Goal: Communication & Community: Answer question/provide support

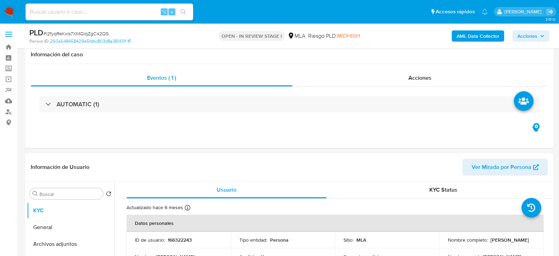
select select "10"
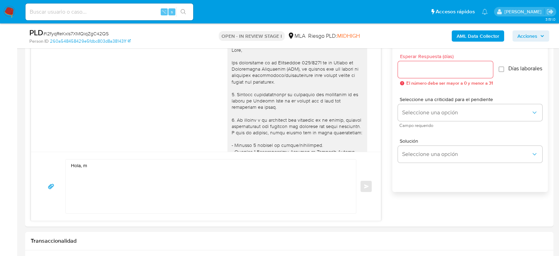
scroll to position [655, 0]
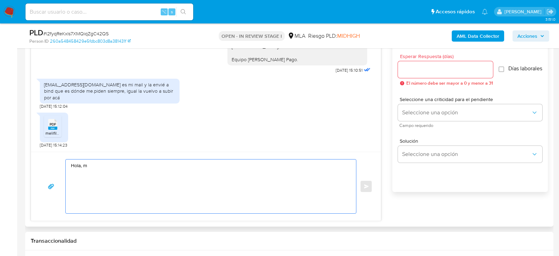
click at [112, 161] on textarea "Hola, m" at bounding box center [209, 186] width 276 height 54
click at [86, 13] on input at bounding box center [109, 11] width 168 height 9
paste input "i74EHiHfI7B9hPusgSccBSHD"
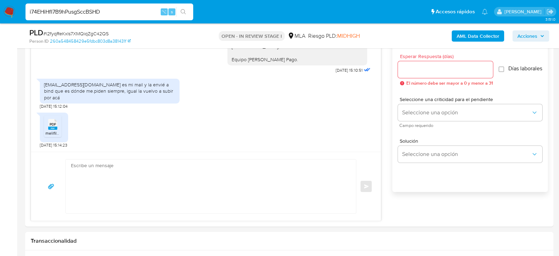
type input "i74EHiHfI7B9hPusgSccBSHD"
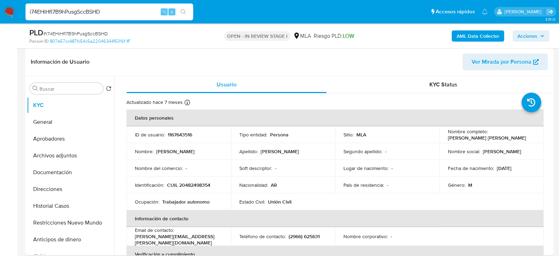
scroll to position [105, 0]
select select "10"
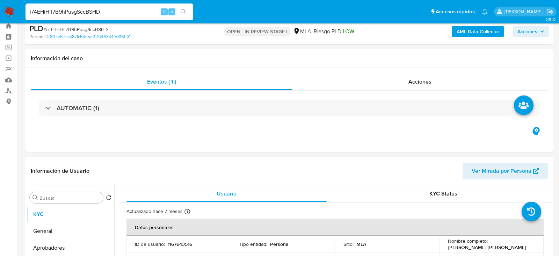
scroll to position [13, 0]
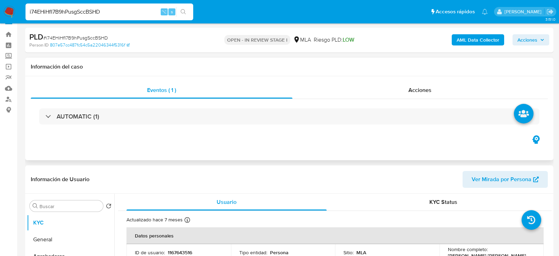
click at [420, 76] on div "Eventos ( 1 ) Acciones AUTOMATIC (1)" at bounding box center [289, 118] width 528 height 84
click at [420, 82] on div "Acciones" at bounding box center [420, 90] width 256 height 17
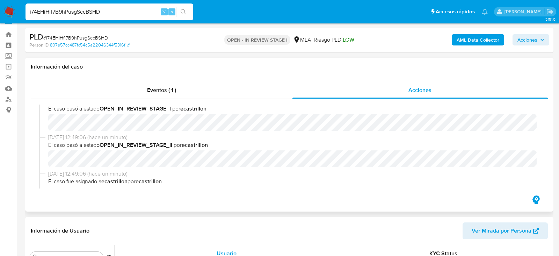
scroll to position [0, 0]
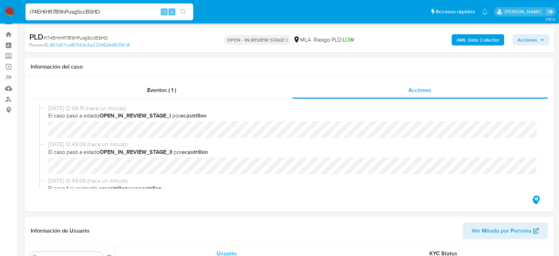
click at [527, 37] on span "Acciones" at bounding box center [527, 39] width 20 height 11
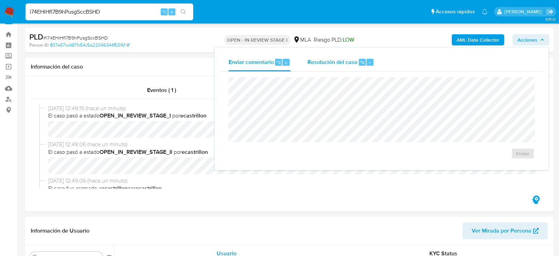
click at [332, 68] on div "Resolución del caso ⌥ r" at bounding box center [340, 62] width 67 height 18
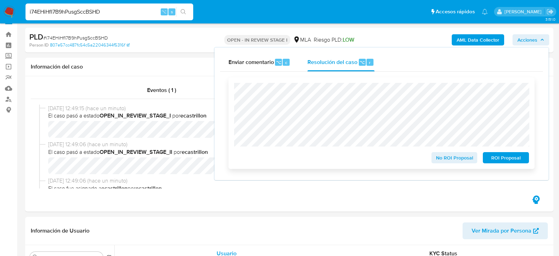
click at [455, 156] on span "No ROI Proposal" at bounding box center [454, 158] width 36 height 10
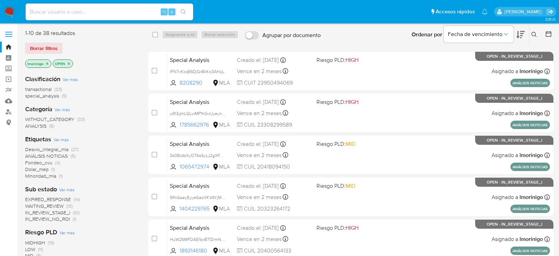
click at [47, 63] on icon "close-filter" at bounding box center [47, 63] width 4 height 4
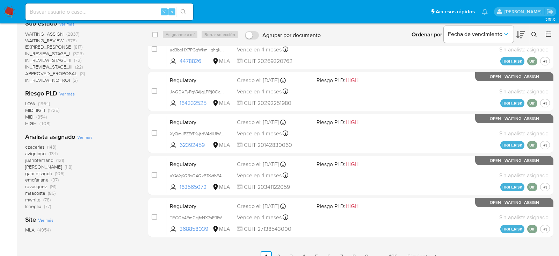
scroll to position [236, 0]
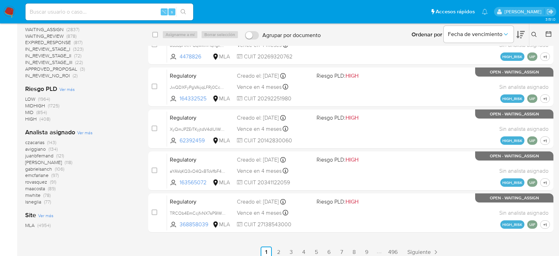
click at [81, 134] on span "Ver más" at bounding box center [84, 132] width 15 height 6
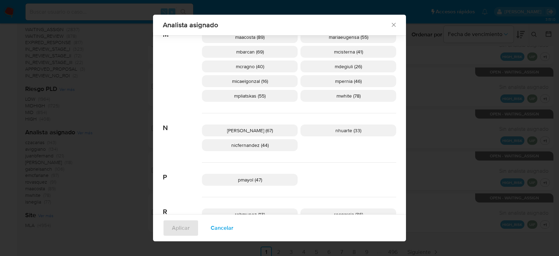
scroll to position [377, 0]
click at [219, 229] on span "Cancelar" at bounding box center [222, 227] width 23 height 15
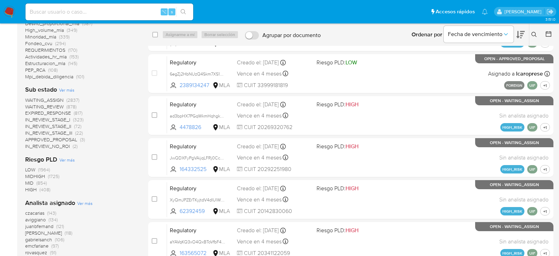
scroll to position [0, 0]
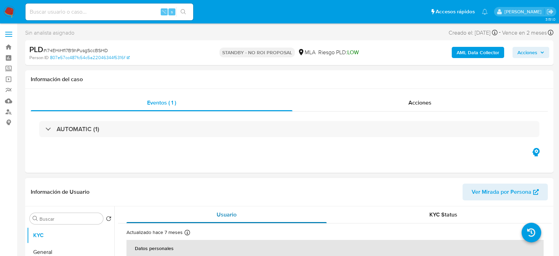
select select "10"
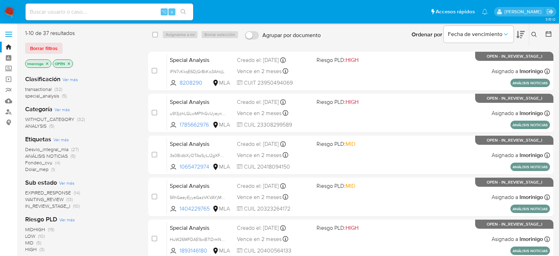
click at [105, 11] on input at bounding box center [109, 11] width 168 height 9
paste input "l2fyqReKxIs7XMQiqZgC42QS"
type input "l2fyqReKxIs7XMQiqZgC42QS"
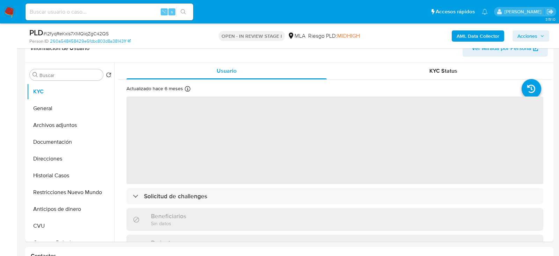
scroll to position [167, 0]
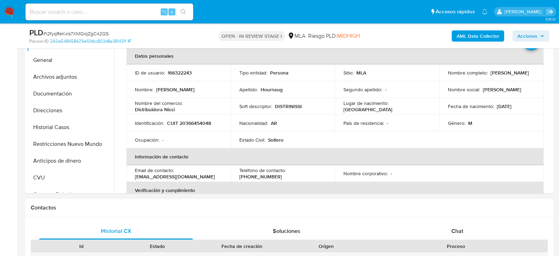
select select "10"
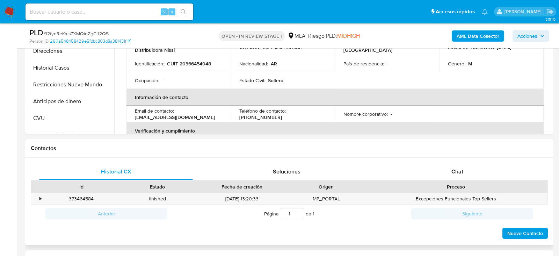
scroll to position [289, 0]
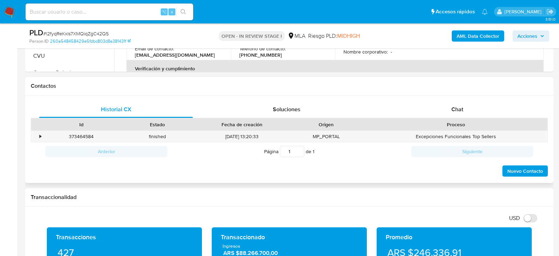
click at [439, 121] on div "Proceso" at bounding box center [455, 124] width 173 height 7
click at [443, 114] on div "Chat" at bounding box center [457, 109] width 154 height 17
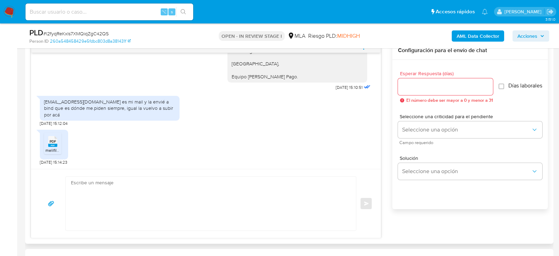
scroll to position [373, 0]
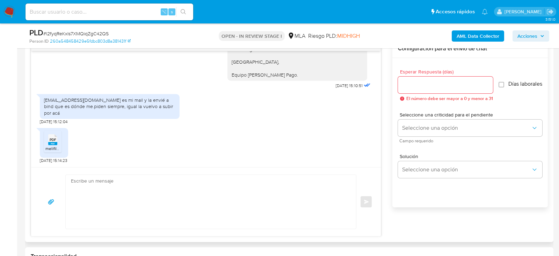
click at [254, 193] on textarea at bounding box center [209, 202] width 276 height 54
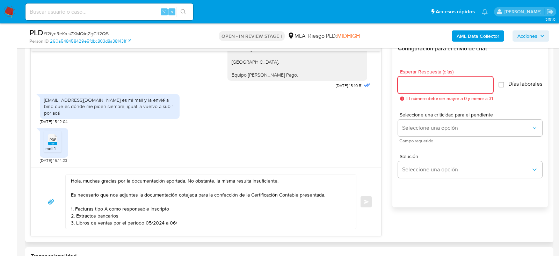
click at [183, 221] on textarea "Hola, muchas gracias por la documentación aportada. No obstante, la misma resul…" at bounding box center [209, 202] width 276 height 54
click at [278, 181] on textarea "Hola, muchas gracias por la documentación aportada. No obstante, la misma resul…" at bounding box center [209, 202] width 276 height 54
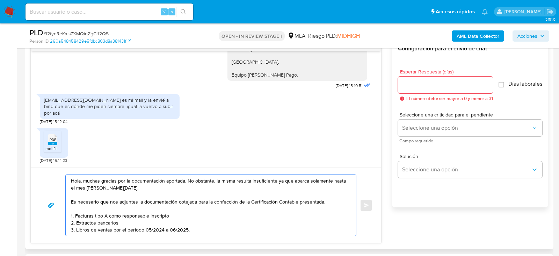
click at [137, 201] on textarea "Hola, muchas gracias por la documentación aportada. No obstante, la misma resul…" at bounding box center [209, 205] width 276 height 61
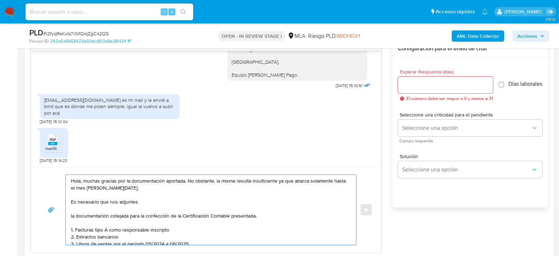
drag, startPoint x: 183, startPoint y: 212, endPoint x: 260, endPoint y: 214, distance: 76.5
click at [260, 214] on textarea "Hola, muchas gracias por la documentación aportada. No obstante, la misma resul…" at bounding box center [209, 210] width 276 height 70
click at [204, 198] on textarea "Hola, muchas gracias por la documentación aportada. No obstante, la misma resul…" at bounding box center [209, 210] width 276 height 70
paste textarea "Certificación Contable presentada."
click at [137, 199] on textarea "Hola, muchas gracias por la documentación aportada. No obstante, la misma resul…" at bounding box center [209, 210] width 276 height 70
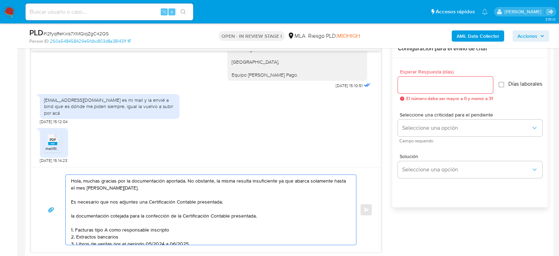
click at [229, 200] on textarea "Hola, muchas gracias por la documentación aportada. No obstante, la misma resul…" at bounding box center [209, 210] width 276 height 70
click at [254, 199] on textarea "Hola, muchas gracias por la documentación aportada. No obstante, la misma resul…" at bounding box center [209, 210] width 276 height 70
click at [207, 201] on textarea "Hola, muchas gracias por la documentación aportada. No obstante, la misma resul…" at bounding box center [209, 210] width 276 height 70
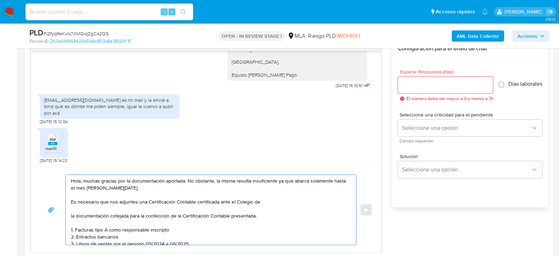
drag, startPoint x: 148, startPoint y: 200, endPoint x: 271, endPoint y: 199, distance: 122.9
click at [271, 199] on textarea "Hola, muchas gracias por la documentación aportada. No obstante, la misma resul…" at bounding box center [209, 210] width 276 height 70
paste textarea "- Certificación contable de ingresos (último año), firmada por un contador y le…"
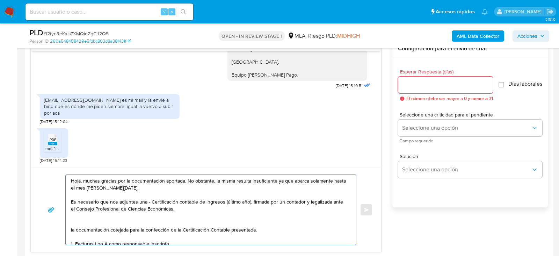
click at [150, 199] on textarea "Hola, muchas gracias por la documentación aportada. No obstante, la misma resul…" at bounding box center [209, 210] width 276 height 70
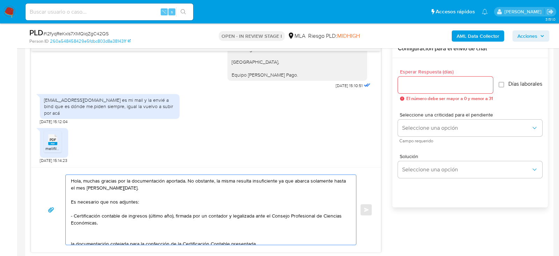
click at [143, 219] on textarea "Hola, muchas gracias por la documentación aportada. No obstante, la misma resul…" at bounding box center [209, 210] width 276 height 70
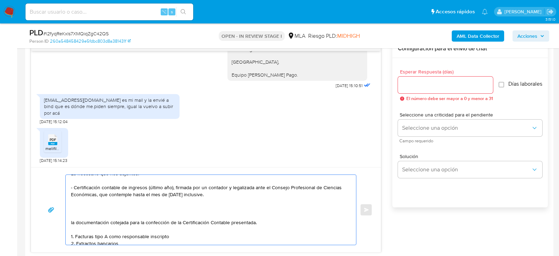
scroll to position [39, 0]
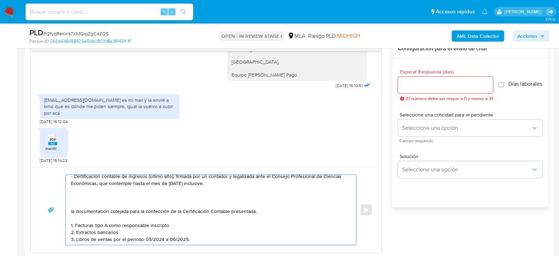
click at [117, 206] on textarea "Hola, muchas gracias por la documentación aportada. No obstante, la misma resul…" at bounding box center [209, 210] width 276 height 70
click at [101, 190] on textarea "Hola, muchas gracias por la documentación aportada. No obstante, la misma resul…" at bounding box center [209, 210] width 276 height 70
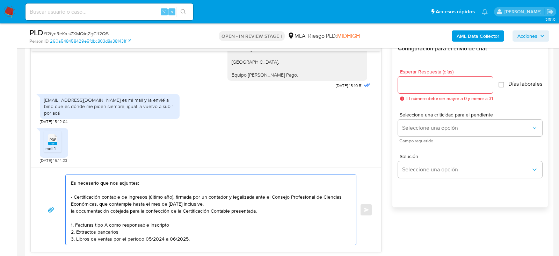
scroll to position [19, 0]
click at [125, 218] on textarea "Hola, muchas gracias por la documentación aportada. No obstante, la misma resul…" at bounding box center [209, 210] width 276 height 70
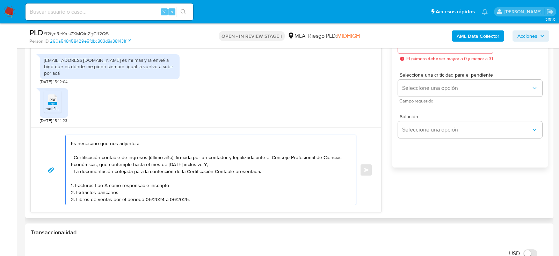
scroll to position [419, 0]
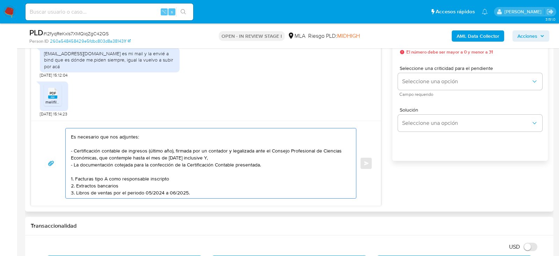
click at [195, 191] on textarea "Hola, muchas gracias por la documentación aportada. No obstante, la misma resul…" at bounding box center [209, 163] width 276 height 70
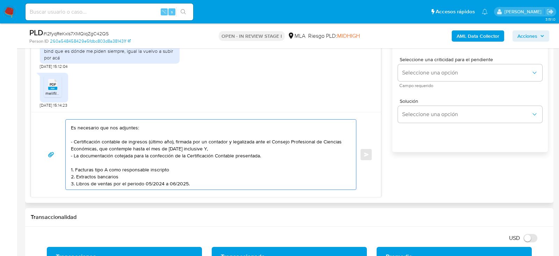
scroll to position [30, 0]
paste textarea "Es importante que sepas que, en caso de no responder a lo solicitado o si lo pr…"
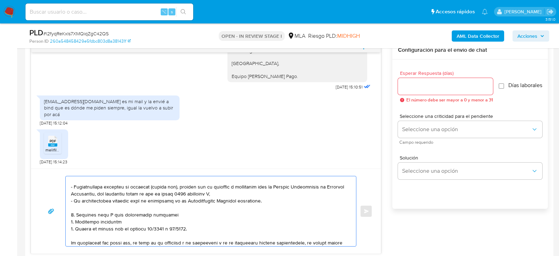
scroll to position [371, 0]
type textarea "Hola, muchas gracias por la documentación aportada. No obstante, la misma resul…"
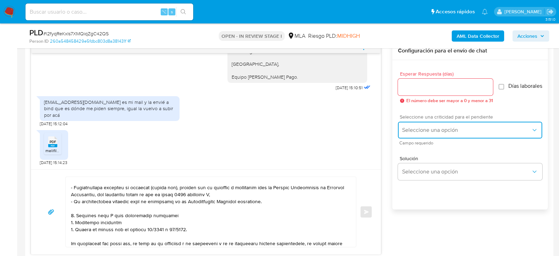
click at [417, 138] on button "Seleccione una opción" at bounding box center [470, 130] width 144 height 17
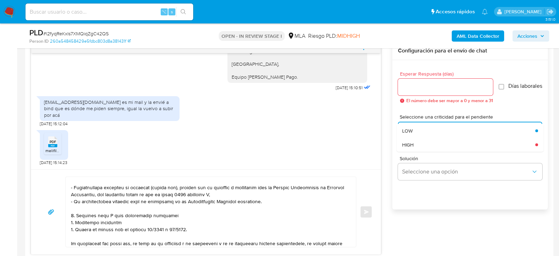
click at [417, 157] on div "Solución Seleccione una opción" at bounding box center [470, 169] width 144 height 38
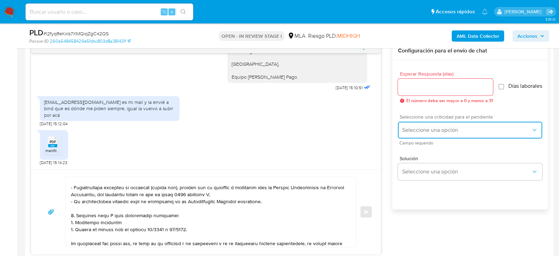
click at [412, 133] on span "Seleccione una opción" at bounding box center [466, 129] width 129 height 7
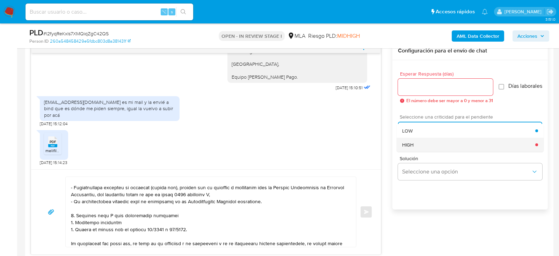
click at [412, 144] on div "HIGH" at bounding box center [468, 145] width 133 height 14
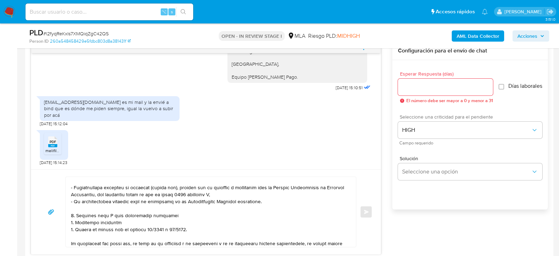
click at [414, 86] on input "Esperar Respuesta (días)" at bounding box center [445, 86] width 95 height 9
type input "2"
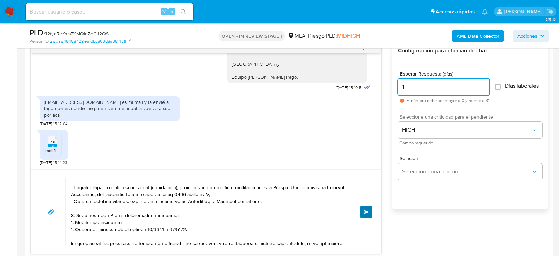
type input "1"
click at [363, 209] on button "Enviar" at bounding box center [366, 211] width 13 height 13
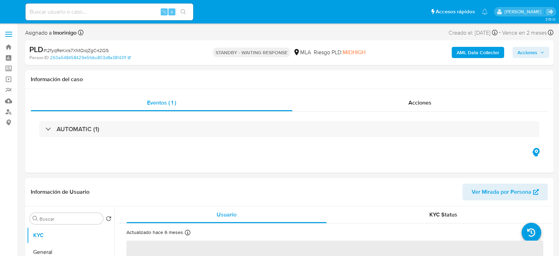
select select "10"
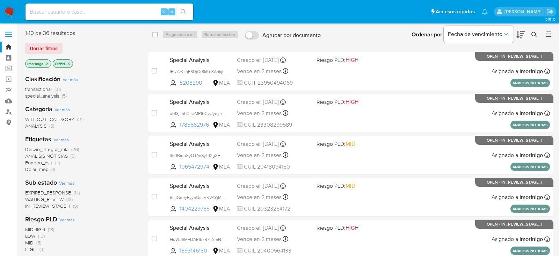
click at [57, 199] on span "WAITING_REVIEW" at bounding box center [44, 199] width 38 height 7
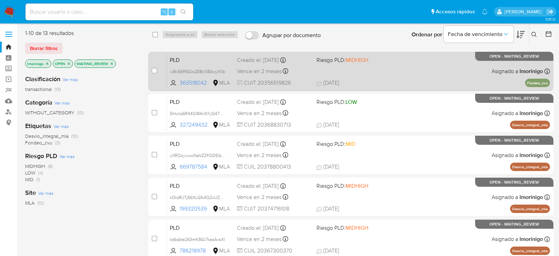
click at [375, 78] on div "PLD ivBcS6R5Qis2E8nX83wyX1lb 363518042 MLA Riesgo PLD: MIDHIGH Creado el: 12/07…" at bounding box center [358, 70] width 383 height 35
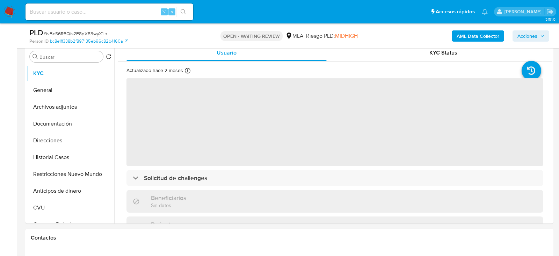
scroll to position [140, 0]
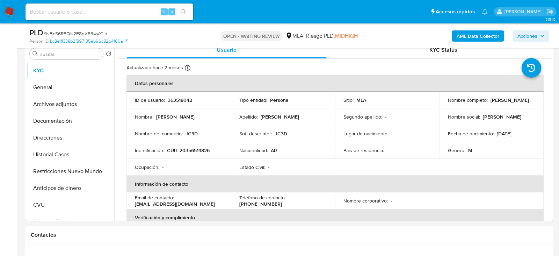
select select "10"
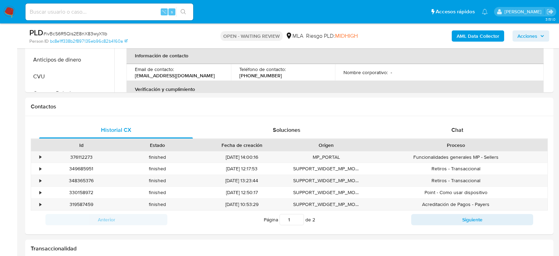
scroll to position [271, 0]
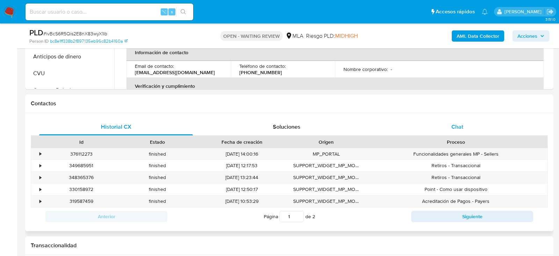
click at [453, 127] on span "Chat" at bounding box center [457, 127] width 12 height 8
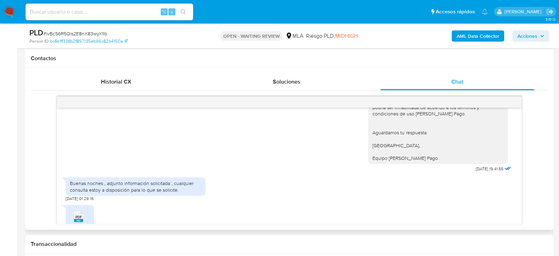
scroll to position [699, 0]
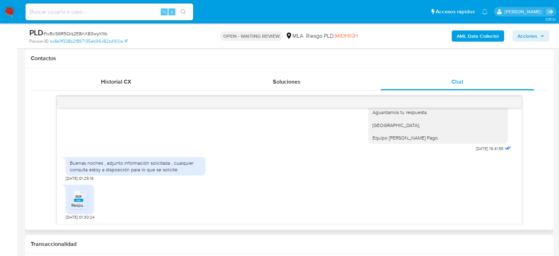
click at [83, 202] on span "Respuesta Requerimiento 2.pdf" at bounding box center [100, 205] width 59 height 6
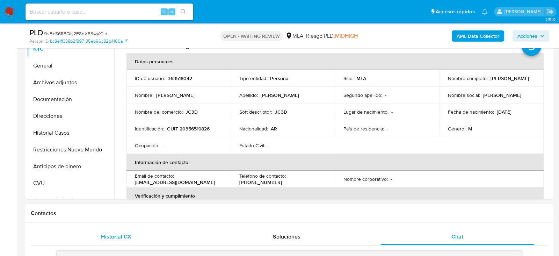
scroll to position [158, 0]
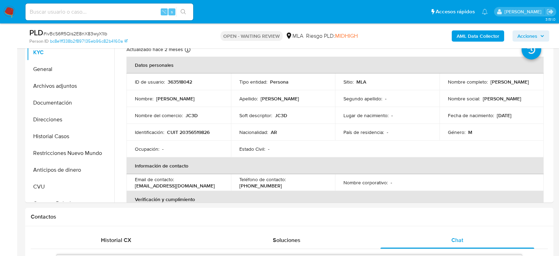
click at [93, 32] on span "# ivBcS6R5Qis2E8nX83wyX1lb" at bounding box center [75, 33] width 64 height 7
copy span "ivBcS6R5Qis2E8nX83wyX1lb"
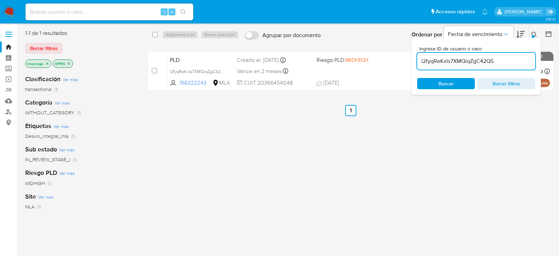
click at [445, 63] on input "l2fyqReKxIs7XMQiqZgC42QS" at bounding box center [476, 61] width 118 height 9
paste input "ivBcS6R5Qis2E8nX83wyX1lb"
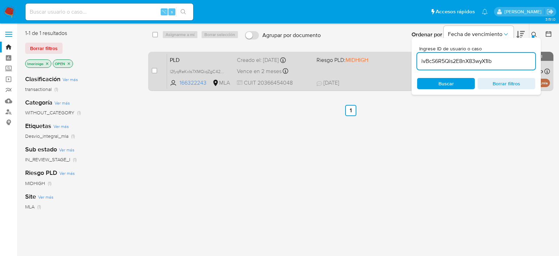
type input "ivBcS6R5Qis2E8nX83wyX1lb"
click at [152, 71] on input "checkbox" at bounding box center [155, 71] width 6 height 6
checkbox input "true"
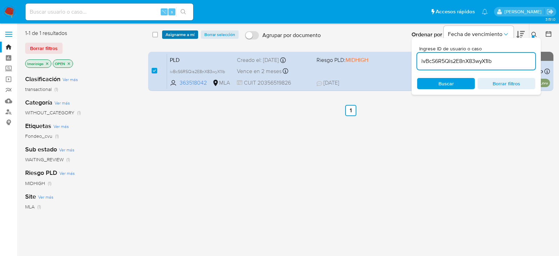
click at [177, 31] on span "Asignarme a mí" at bounding box center [180, 34] width 29 height 7
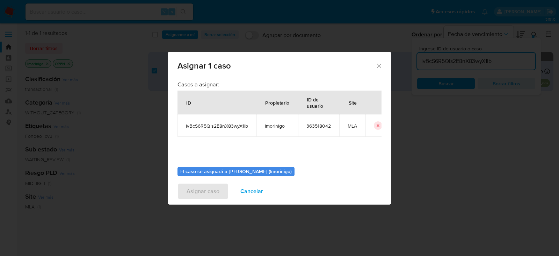
scroll to position [36, 0]
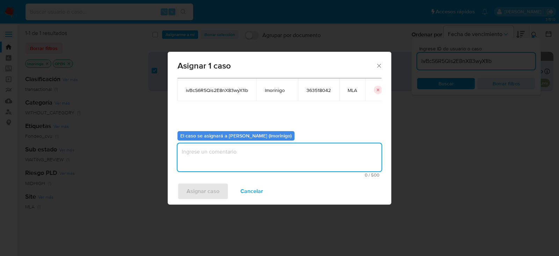
click at [229, 144] on textarea "assign-modal" at bounding box center [279, 157] width 204 height 28
click at [222, 189] on button "Asignar caso" at bounding box center [202, 191] width 51 height 17
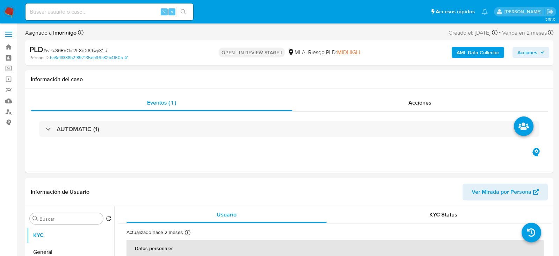
select select "10"
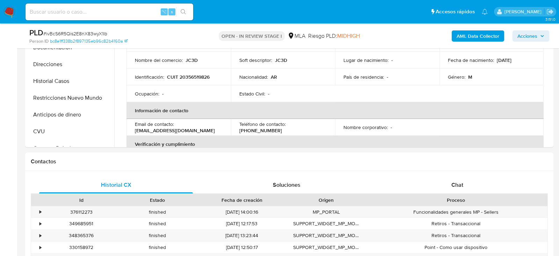
scroll to position [220, 0]
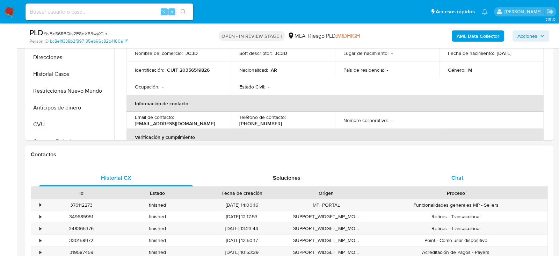
click at [453, 181] on span "Chat" at bounding box center [457, 178] width 12 height 8
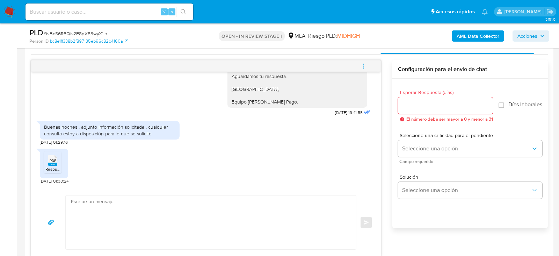
scroll to position [353, 0]
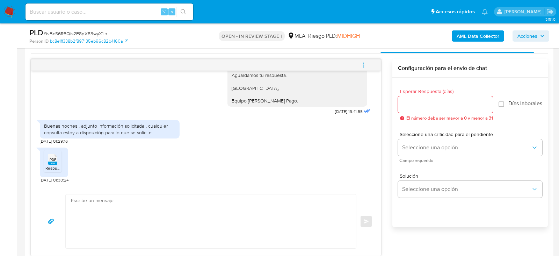
click at [226, 218] on textarea at bounding box center [209, 221] width 276 height 54
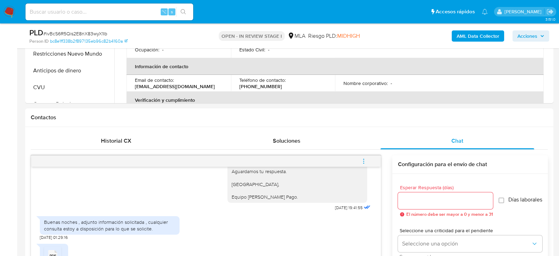
scroll to position [221, 0]
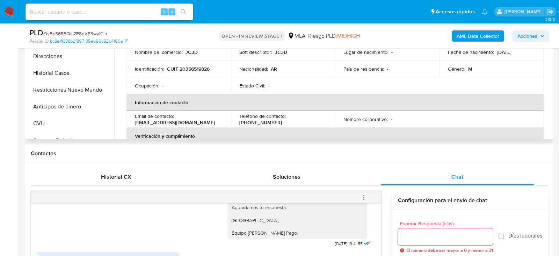
click at [199, 71] on p "CUIT 20356519826" at bounding box center [188, 69] width 43 height 6
copy p "20356519826"
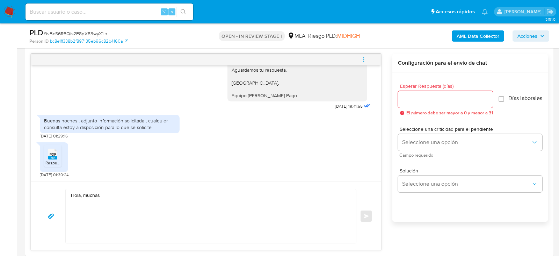
scroll to position [366, 0]
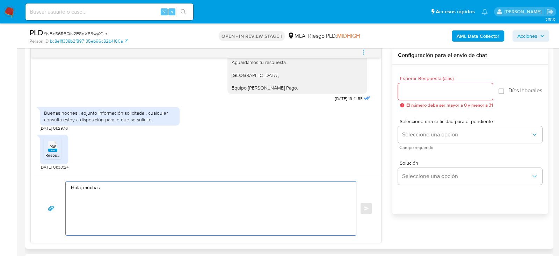
click at [196, 225] on textarea "Hola, muchas" at bounding box center [209, 208] width 276 height 54
click at [100, 200] on textarea "Hola, muchas gracias por tu respuesta. No obstante, es necesario que nos propor…" at bounding box center [209, 208] width 276 height 54
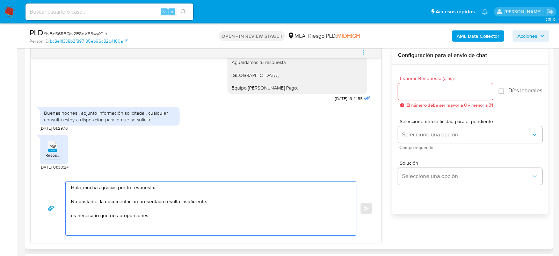
click at [75, 214] on textarea "Hola, muchas gracias por tu respuesta. No obstante, la documentación presentada…" at bounding box center [209, 208] width 276 height 54
click at [184, 214] on textarea "Hola, muchas gracias por tu respuesta. No obstante, la documentación presentada…" at bounding box center [209, 208] width 276 height 54
paste textarea "Resumen de Comprobantes Electrónicos emitido en 2025 Si tienes dudas, consulta …"
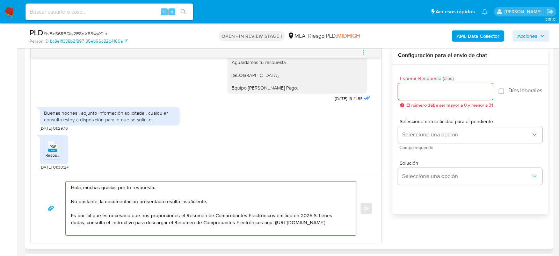
click at [309, 214] on textarea "Hola, muchas gracias por tu respuesta. No obstante, la documentación presentada…" at bounding box center [209, 208] width 276 height 54
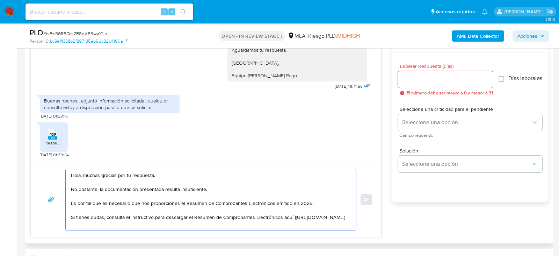
scroll to position [382, 0]
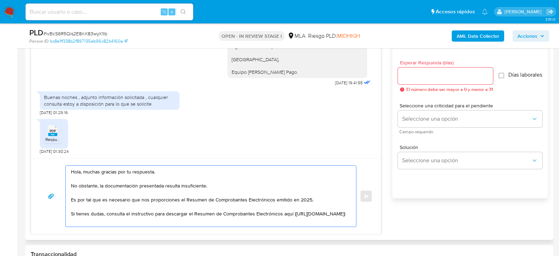
click at [238, 222] on textarea "Hola, muchas gracias por tu respuesta. No obstante, la documentación presentada…" at bounding box center [209, 196] width 276 height 61
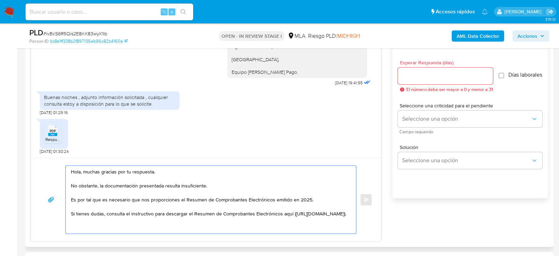
scroll to position [2, 0]
paste textarea "Es importante que sepas que, en caso de no responder a lo solicitado o si lo pr…"
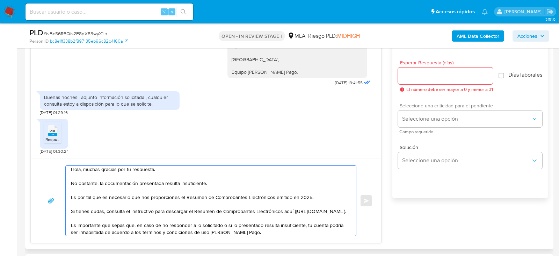
type textarea "Hola, muchas gracias por tu respuesta. No obstante, la documentación presentada…"
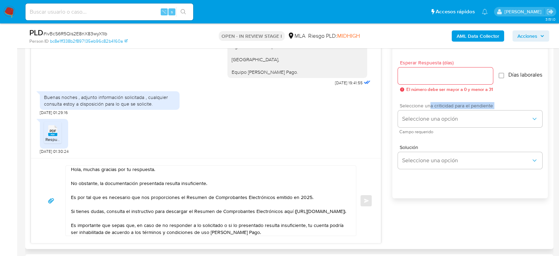
click at [430, 112] on div "Seleccione una criticidad para el pendiente Seleccione una opción Campo requeri…" at bounding box center [470, 118] width 144 height 30
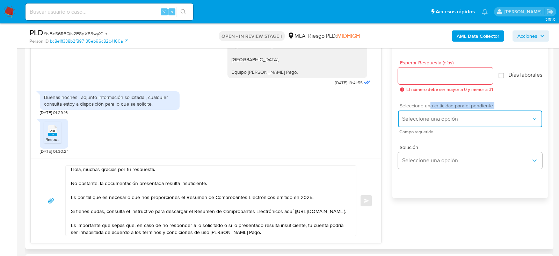
click at [430, 126] on button "Seleccione una opción" at bounding box center [470, 118] width 144 height 17
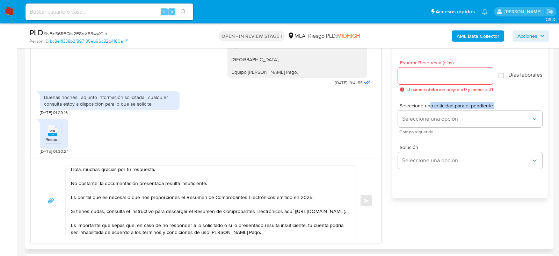
click at [428, 144] on div "Solución Seleccione una opción" at bounding box center [470, 158] width 144 height 38
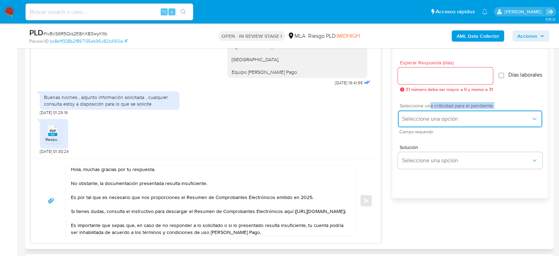
click at [424, 127] on button "Seleccione una opción" at bounding box center [470, 118] width 144 height 17
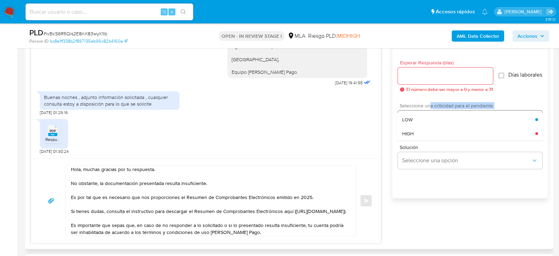
click at [424, 132] on div "HIGH" at bounding box center [468, 133] width 133 height 14
click at [416, 77] on input "Esperar Respuesta (días)" at bounding box center [445, 75] width 95 height 9
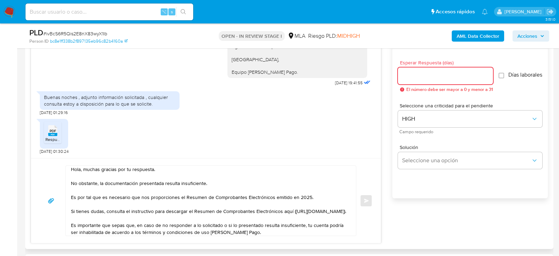
type input "0"
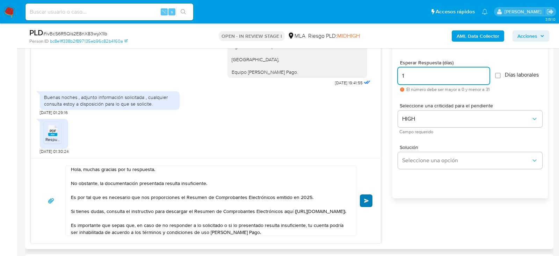
type input "1"
click at [365, 201] on span "Enviar" at bounding box center [366, 200] width 5 height 4
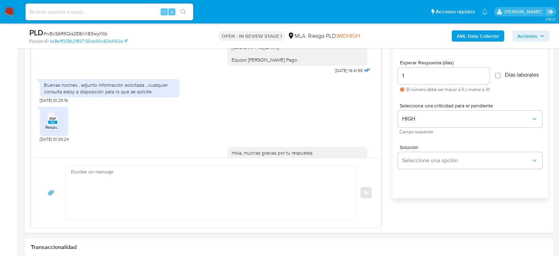
scroll to position [891, 0]
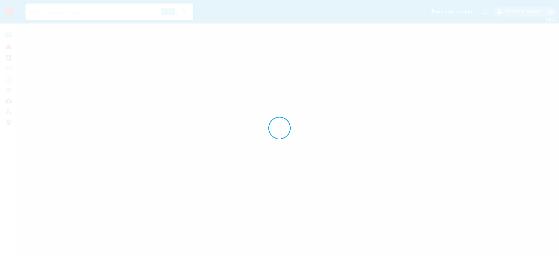
click at [101, 32] on div at bounding box center [279, 128] width 559 height 256
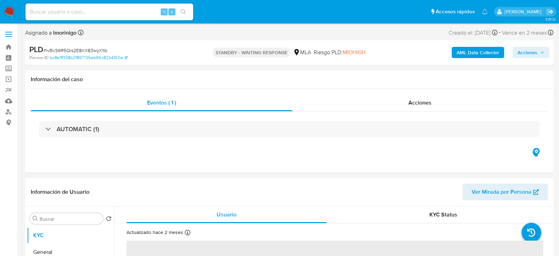
click at [81, 45] on div "PLD # ivBcS6R5Qis2E8nX83wyX1lb" at bounding box center [114, 49] width 171 height 10
click at [82, 47] on span "# ivBcS6R5Qis2E8nX83wyX1lb" at bounding box center [75, 50] width 64 height 7
copy span "ivBcS6R5Qis2E8nX83wyX1lb"
select select "10"
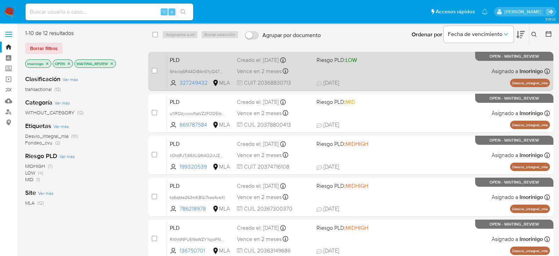
click at [384, 78] on div "PLD 5hkcIq6R44OI84nSYyQ47HXx 327249432 MLA Riesgo PLD: LOW Creado el: [DATE] Cr…" at bounding box center [358, 70] width 383 height 35
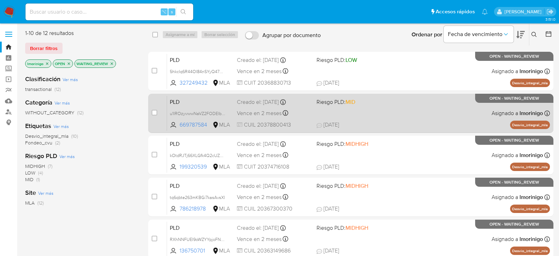
click at [366, 117] on div "PLD u1IROzyvwwNaVZ2FODElbja6 669787584 MLA Riesgo PLD: MID Creado el: 12/07/202…" at bounding box center [358, 112] width 383 height 35
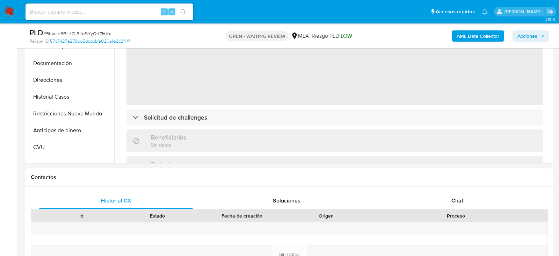
scroll to position [217, 0]
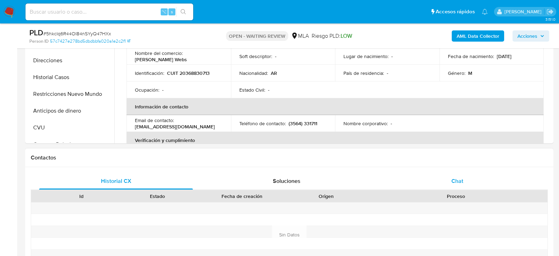
click at [463, 184] on div "Chat" at bounding box center [457, 181] width 154 height 17
select select "10"
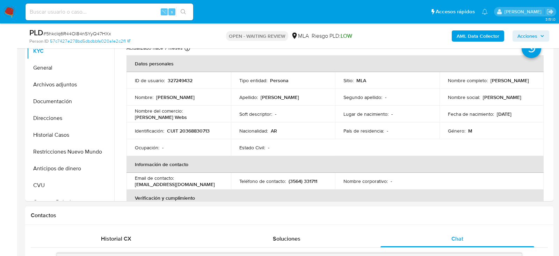
scroll to position [159, 0]
click at [106, 34] on span "# 5hkcIq6R44OI84nSYyQ47HXx" at bounding box center [77, 33] width 68 height 7
copy span "5hkcIq6R44OI84nSYyQ47HXx"
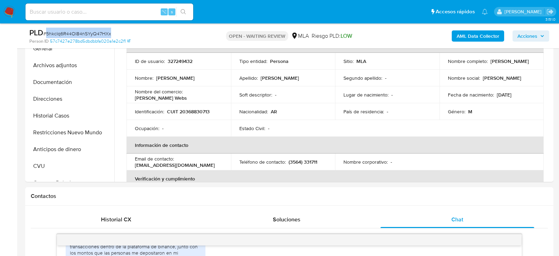
scroll to position [180, 0]
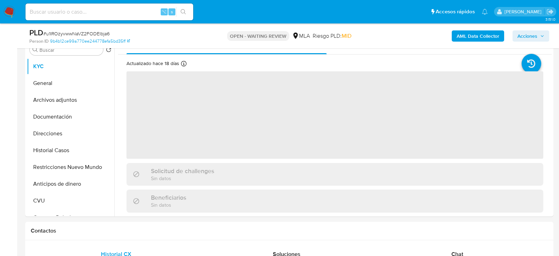
scroll to position [211, 0]
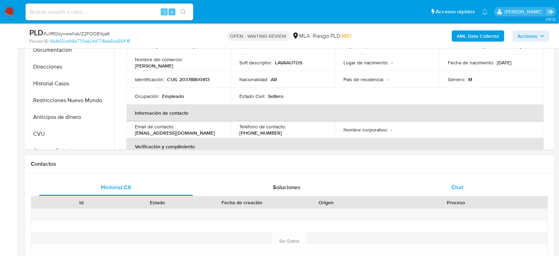
click at [456, 181] on div "Chat" at bounding box center [457, 187] width 154 height 17
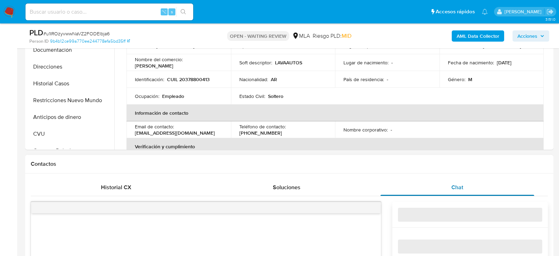
select select "10"
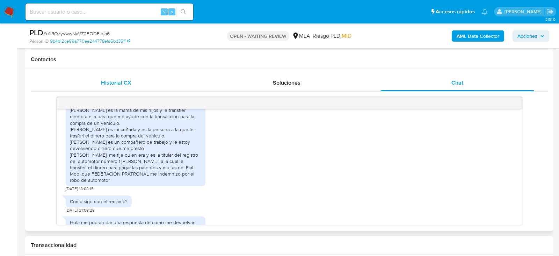
scroll to position [315, 0]
click at [99, 33] on span "# u1IROzyvwwNaVZ2FODElbja6" at bounding box center [76, 33] width 66 height 7
copy span "u1IROzyvwwNaVZ2FODElbja6"
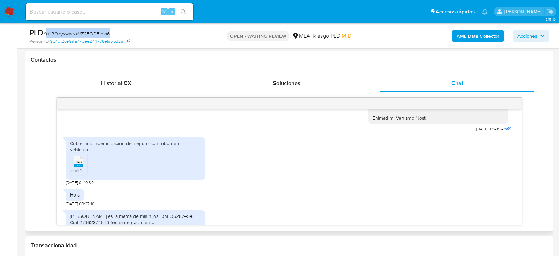
scroll to position [385, 0]
